Goal: Task Accomplishment & Management: Manage account settings

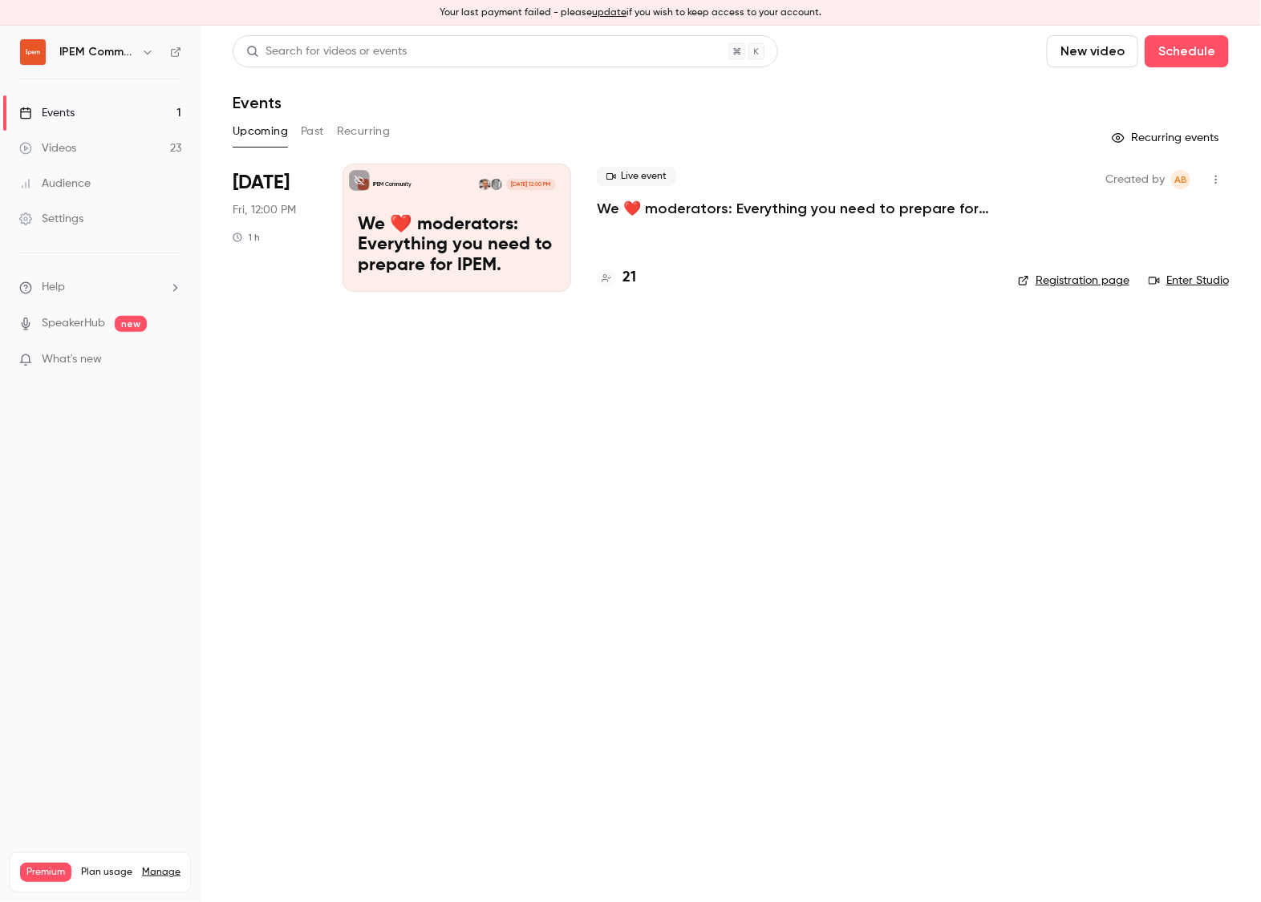
click at [58, 217] on div "Settings" at bounding box center [51, 219] width 64 height 16
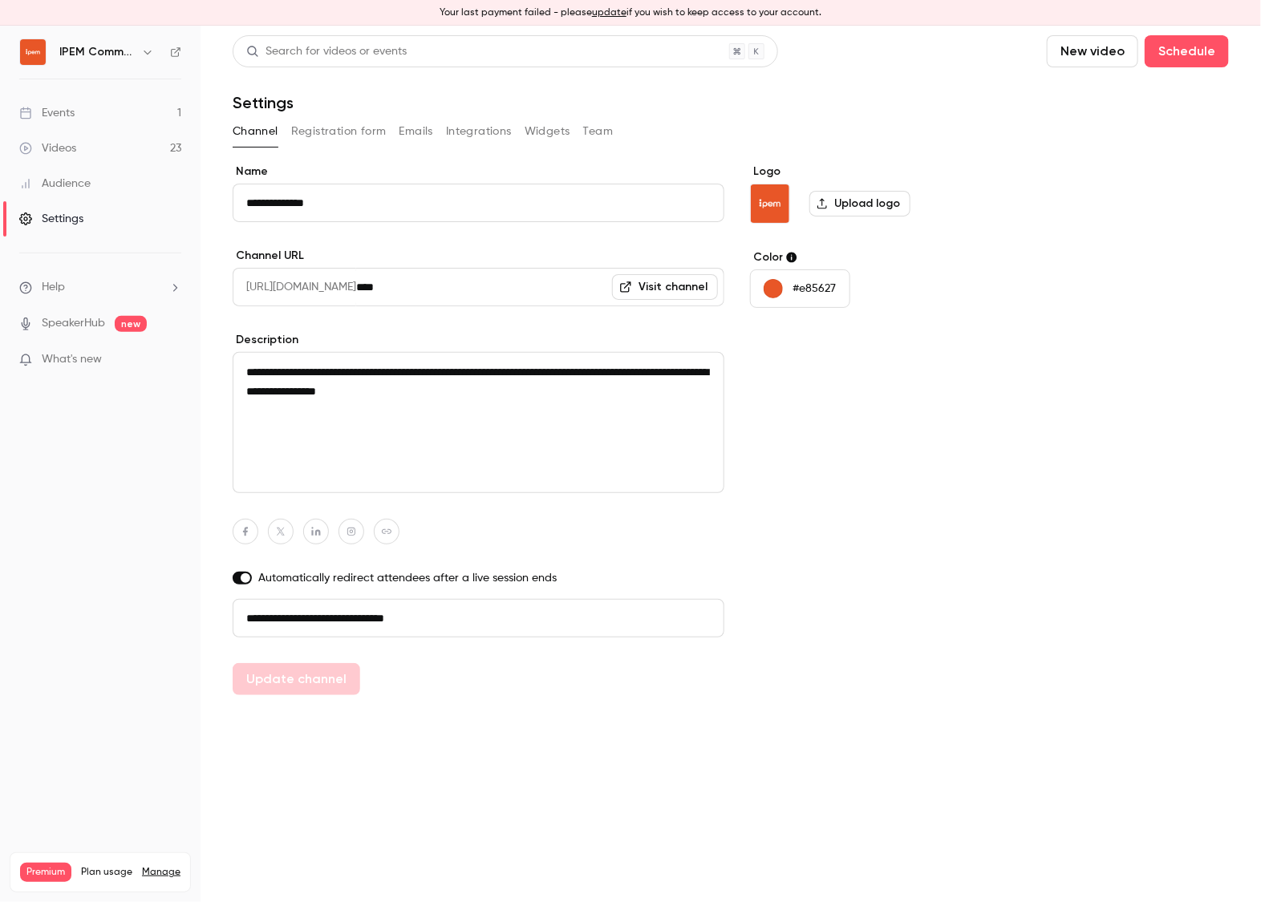
click at [601, 135] on button "Team" at bounding box center [598, 132] width 30 height 26
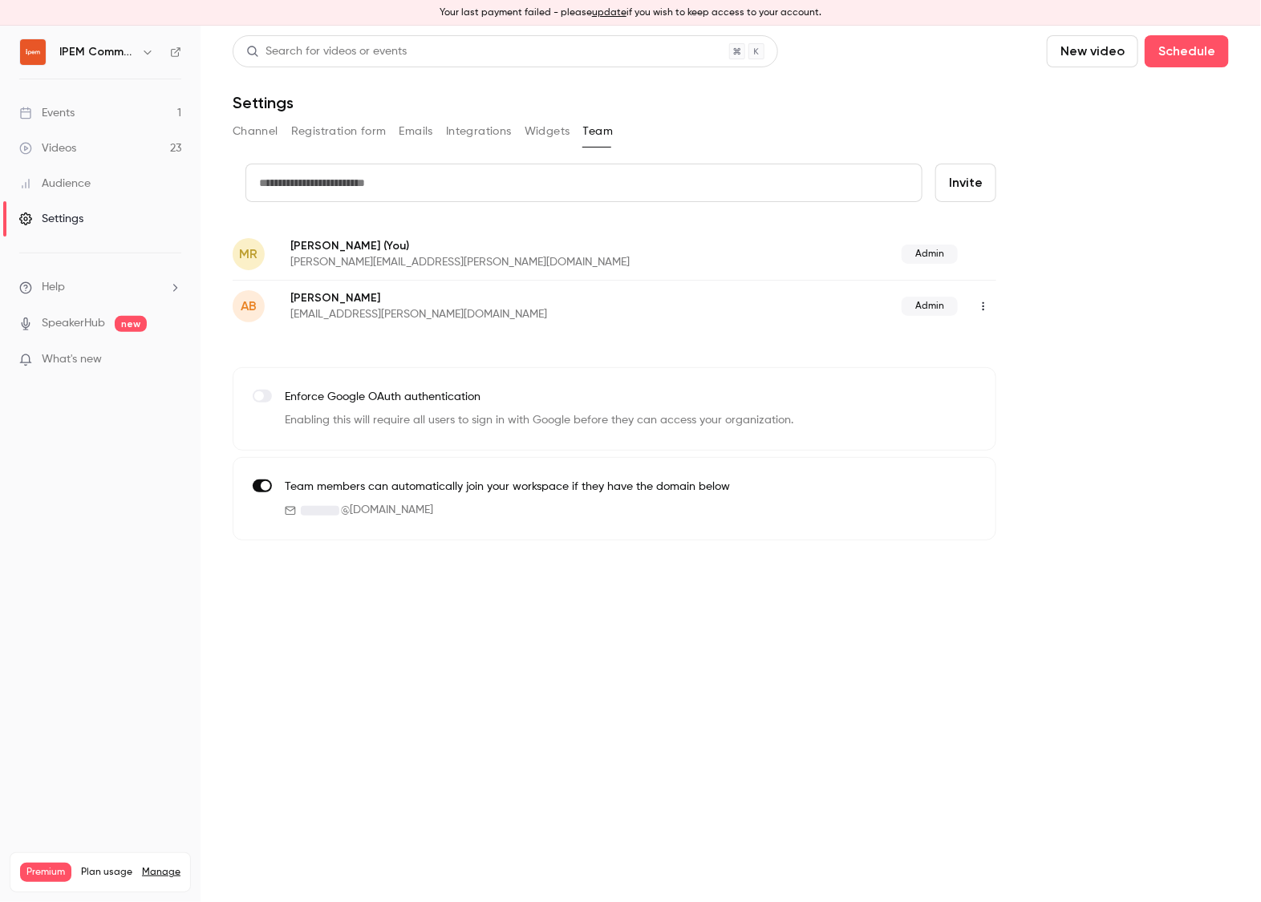
click at [392, 184] on input "text" at bounding box center [583, 183] width 677 height 38
type input "**********"
click at [945, 173] on button "Invite" at bounding box center [965, 183] width 61 height 38
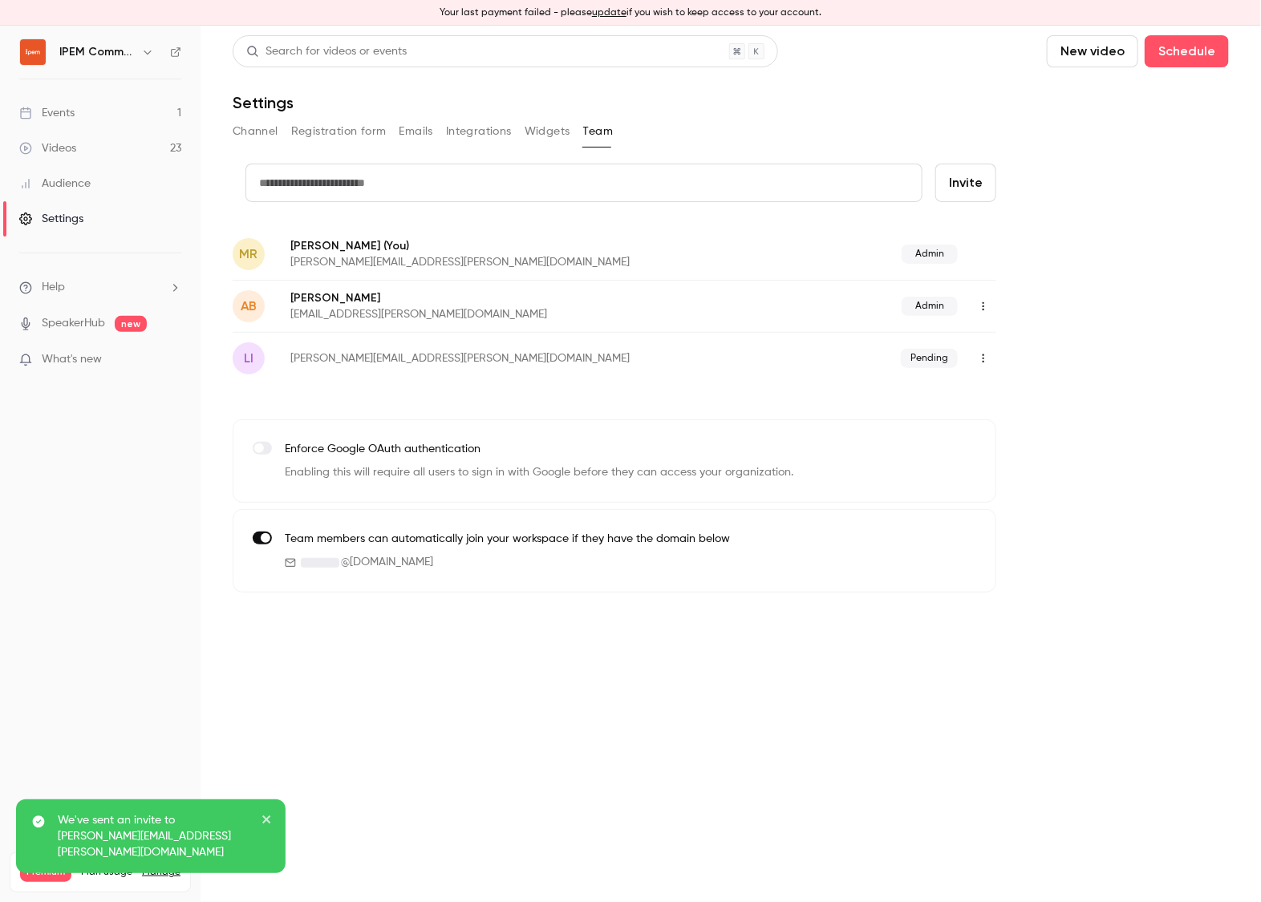
click at [988, 357] on icon "button" at bounding box center [983, 358] width 13 height 11
click at [1070, 329] on div at bounding box center [630, 451] width 1261 height 902
click at [97, 467] on nav "IPEM Community Events 1 Videos 23 Audience Settings Help SpeakerHub new What's …" at bounding box center [100, 464] width 201 height 877
click at [83, 115] on link "Events 1" at bounding box center [100, 112] width 201 height 35
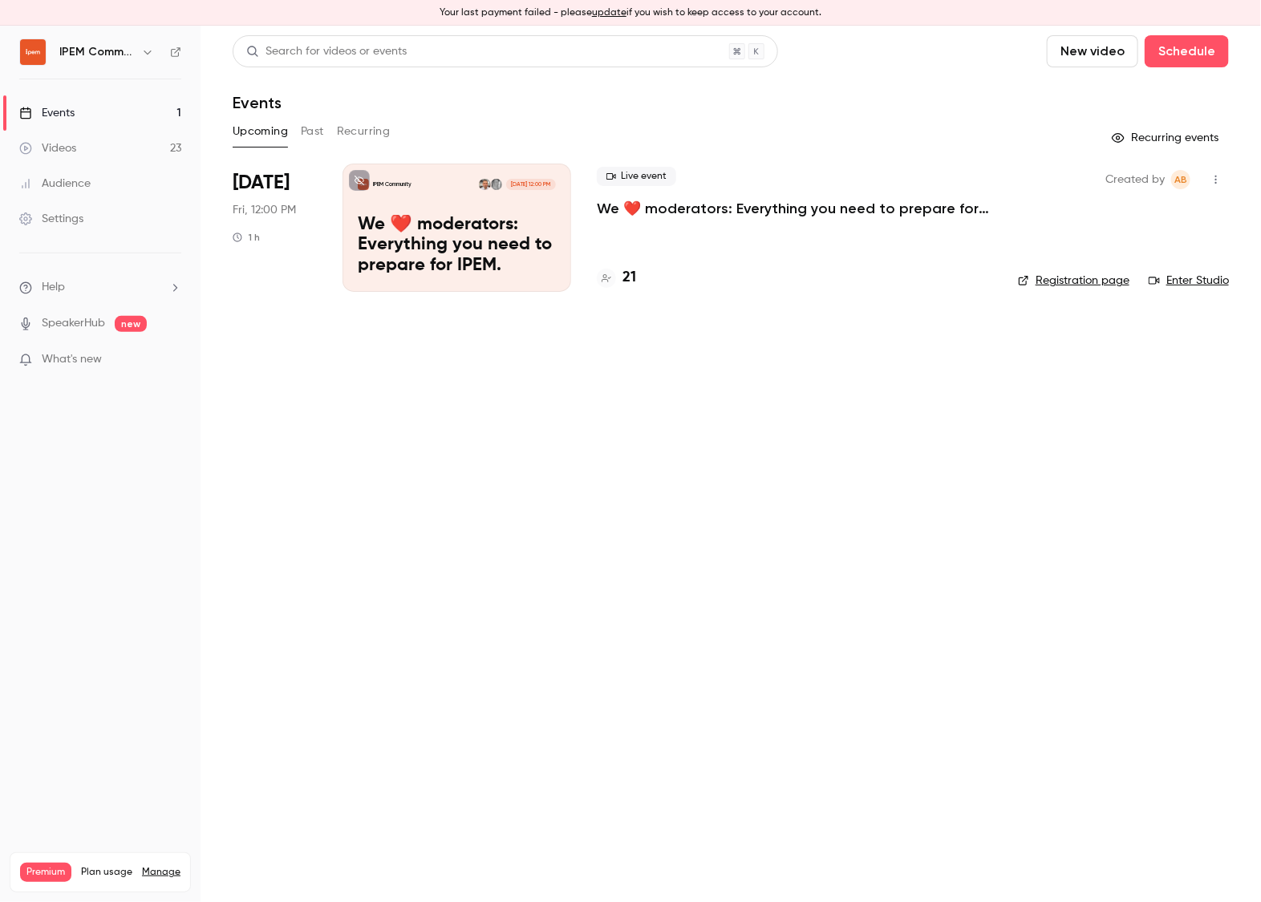
click at [731, 216] on p "We ❤️ moderators: Everything you need to prepare for IPEM." at bounding box center [794, 208] width 395 height 19
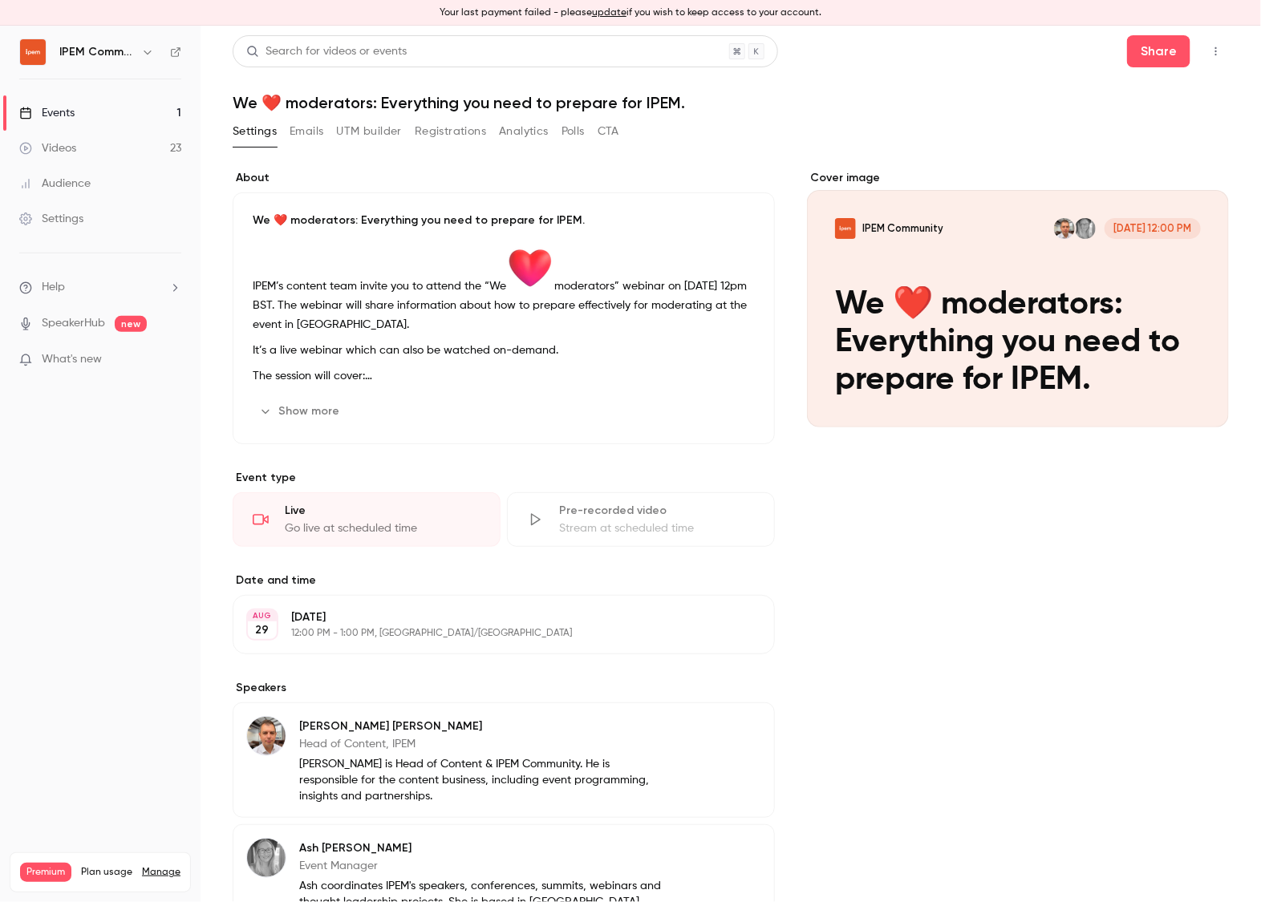
scroll to position [1, 0]
click at [610, 9] on button "update" at bounding box center [609, 13] width 34 height 14
